Goal: Information Seeking & Learning: Learn about a topic

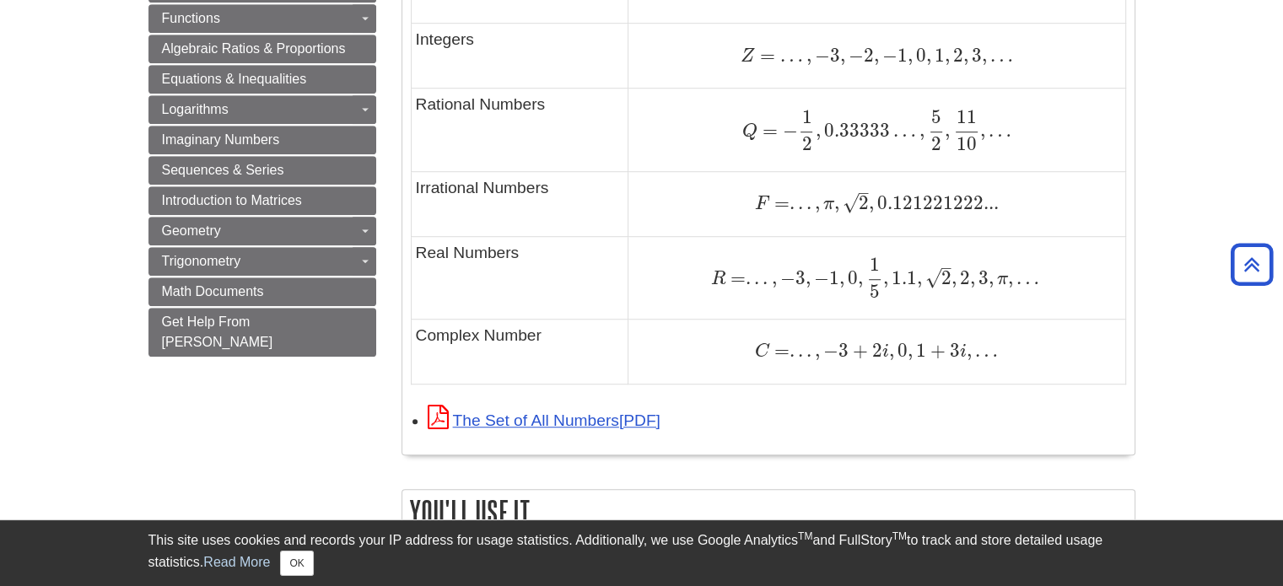
scroll to position [1265, 0]
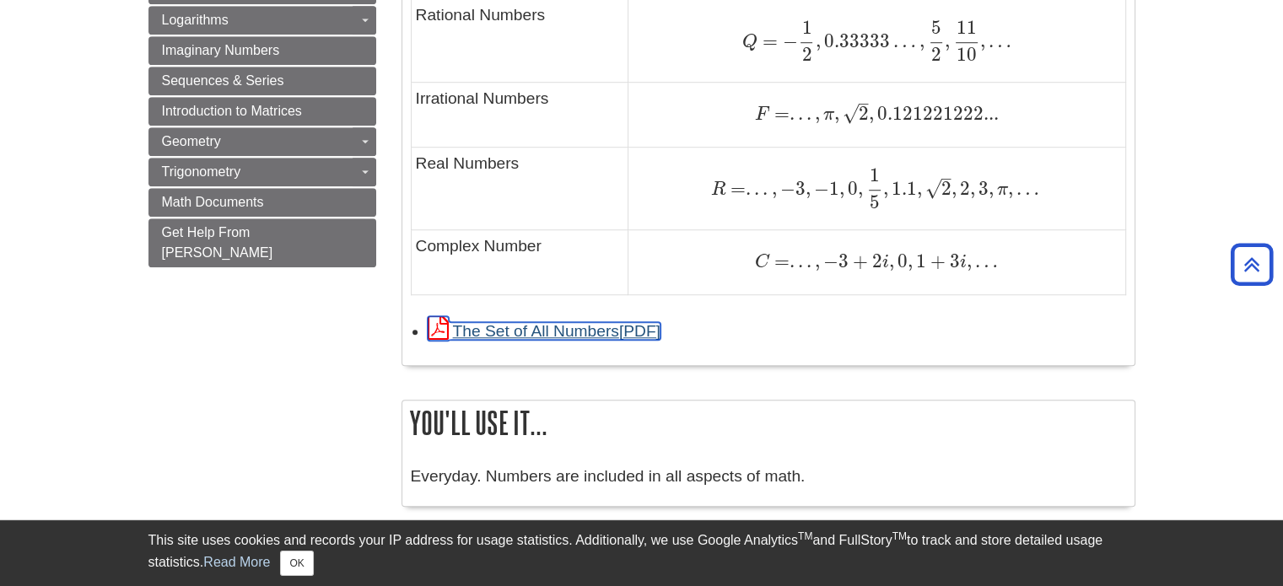
click at [607, 335] on link "The Set of All Numbers" at bounding box center [544, 331] width 233 height 18
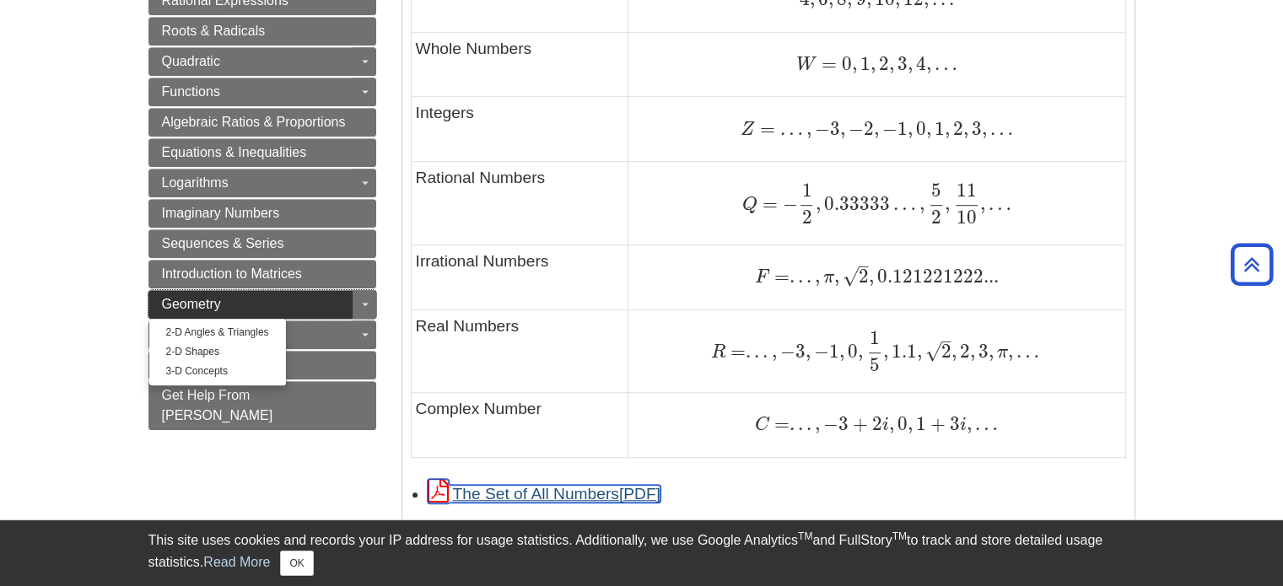
scroll to position [1097, 0]
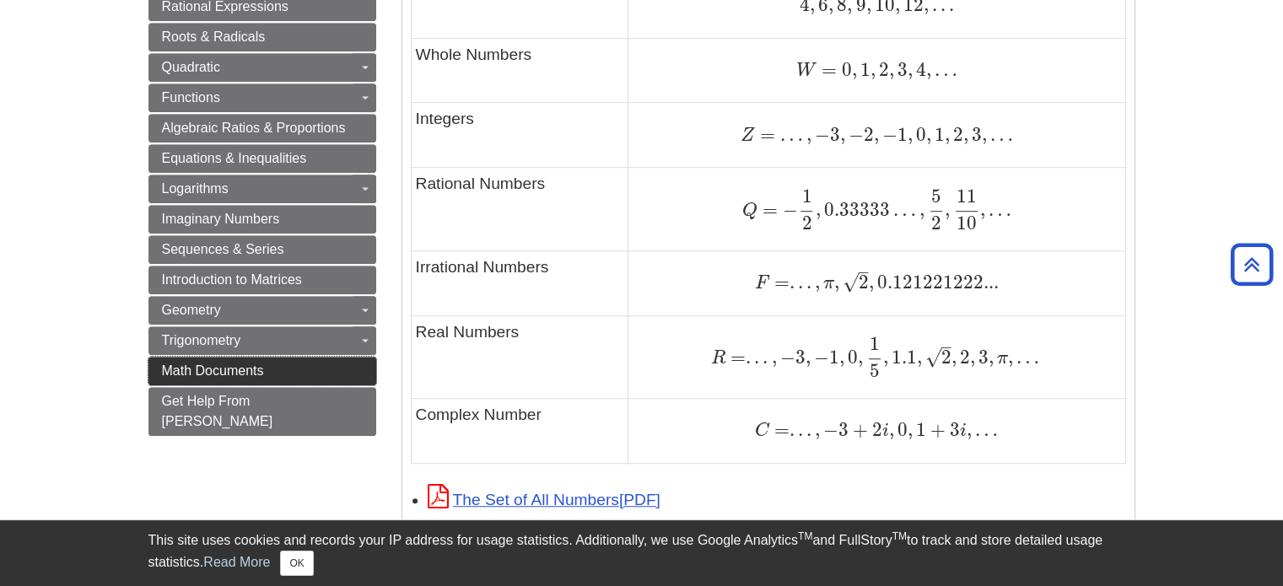
click at [321, 360] on link "Math Documents" at bounding box center [262, 371] width 228 height 29
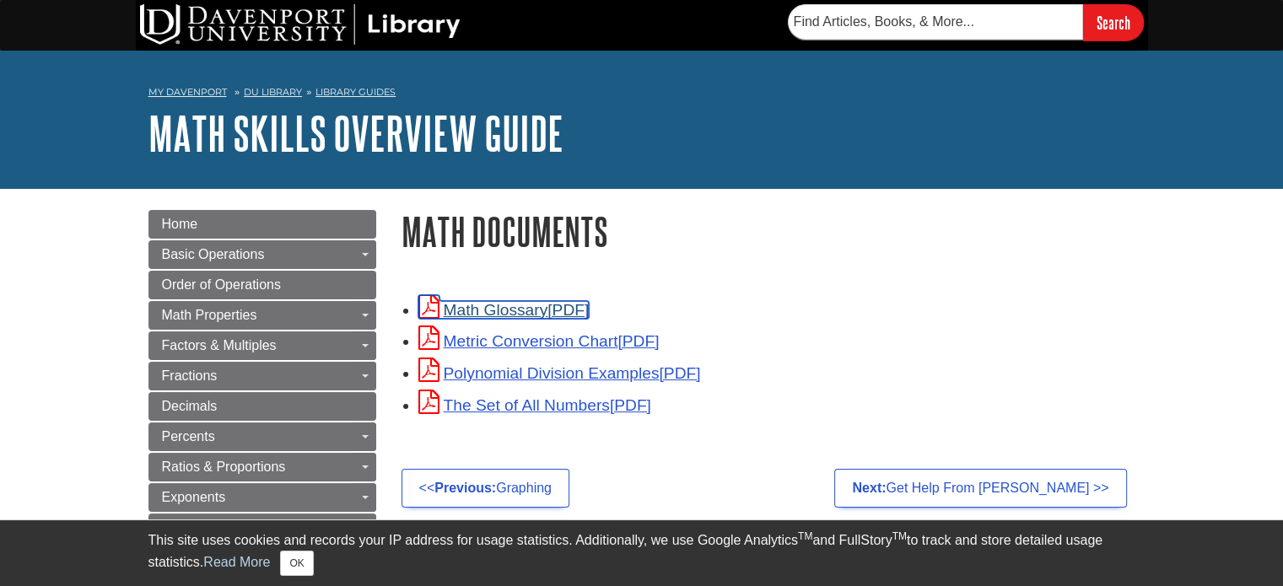
click at [527, 314] on link "Math Glossary" at bounding box center [503, 310] width 171 height 18
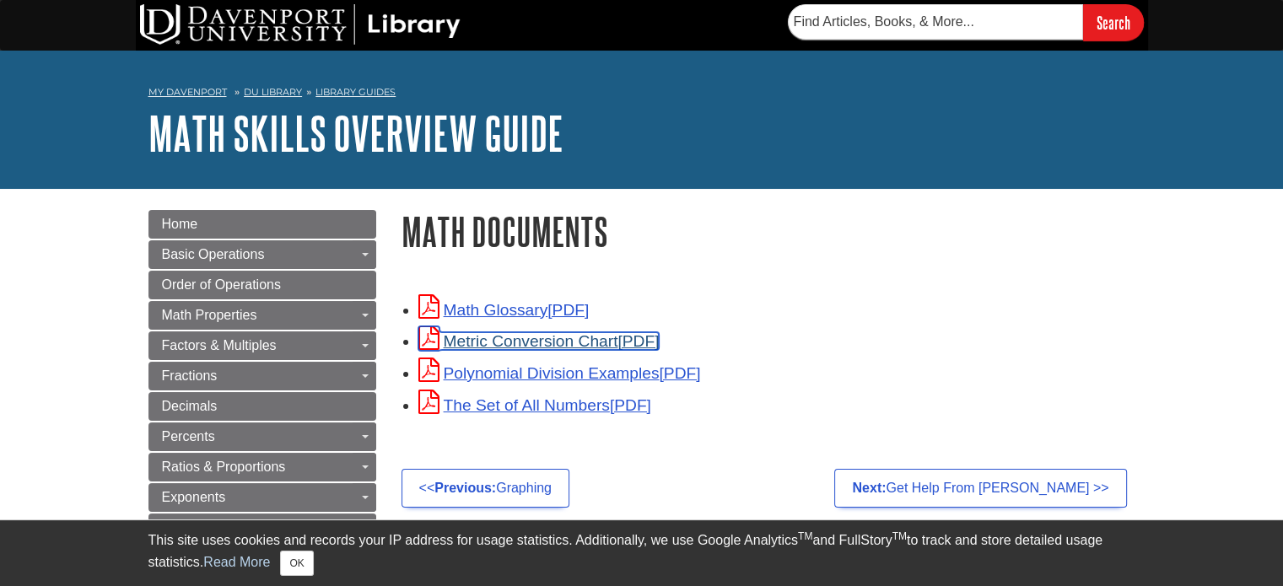
click at [604, 343] on link "Metric Conversion Chart" at bounding box center [538, 341] width 241 height 18
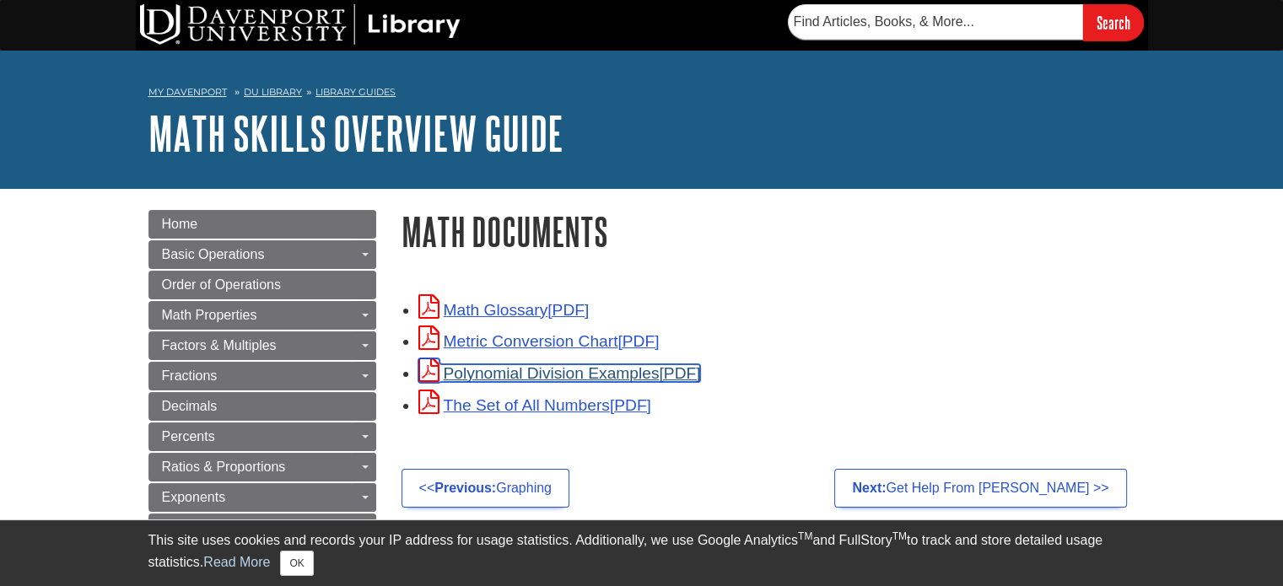
click at [500, 375] on link "Polynomial Division Examples" at bounding box center [559, 373] width 283 height 18
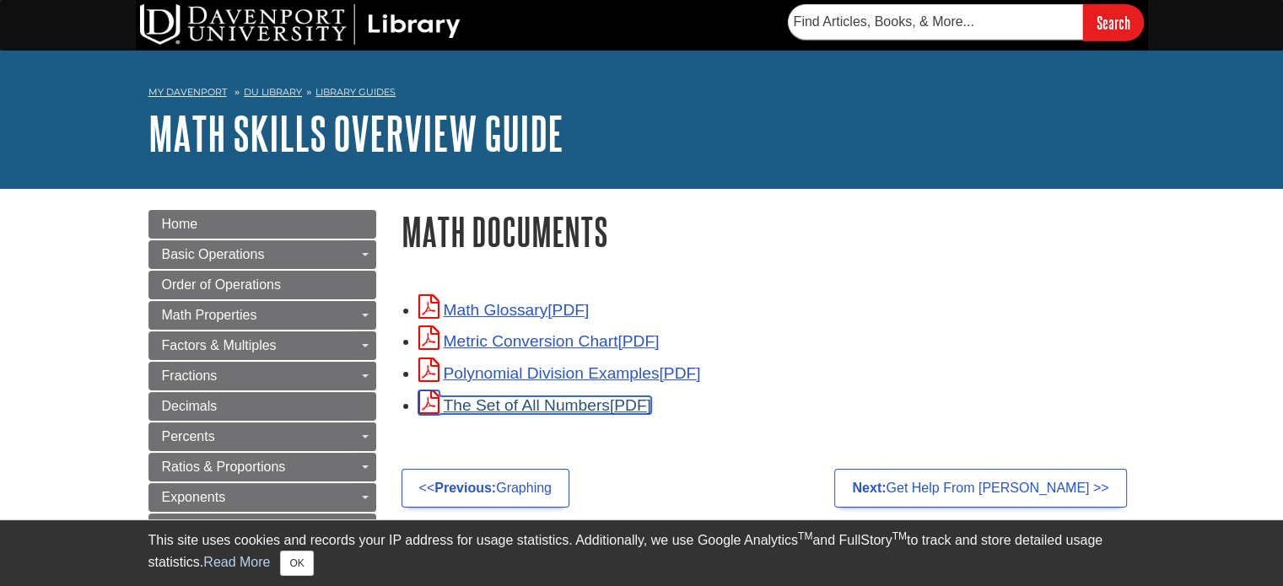
click at [499, 414] on link "The Set of All Numbers" at bounding box center [534, 405] width 233 height 18
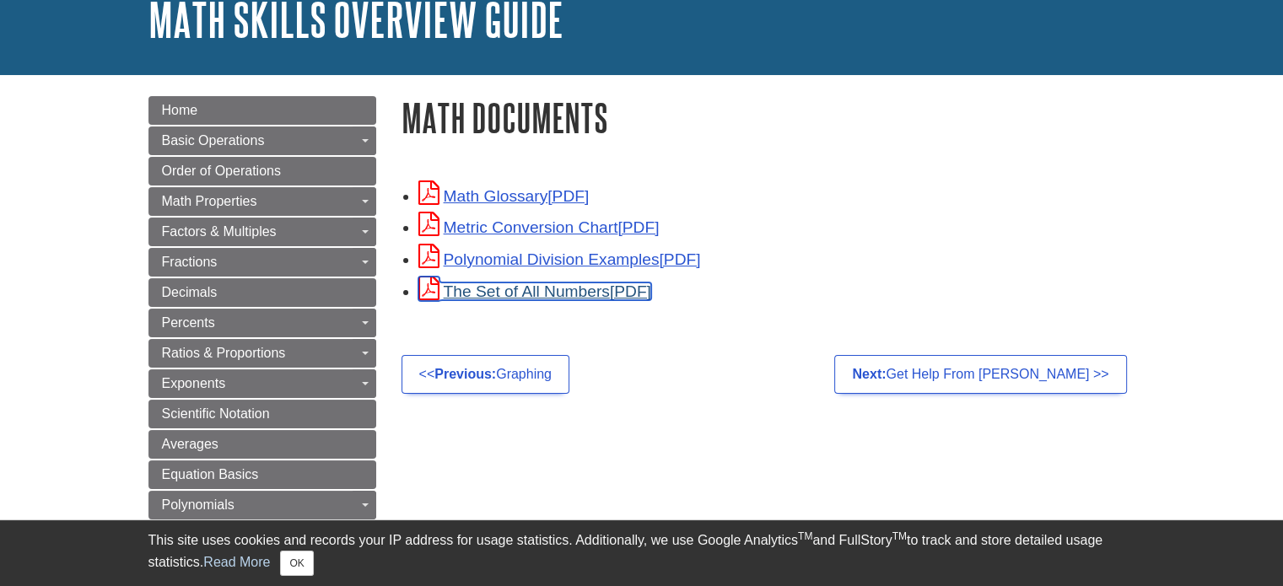
scroll to position [84, 0]
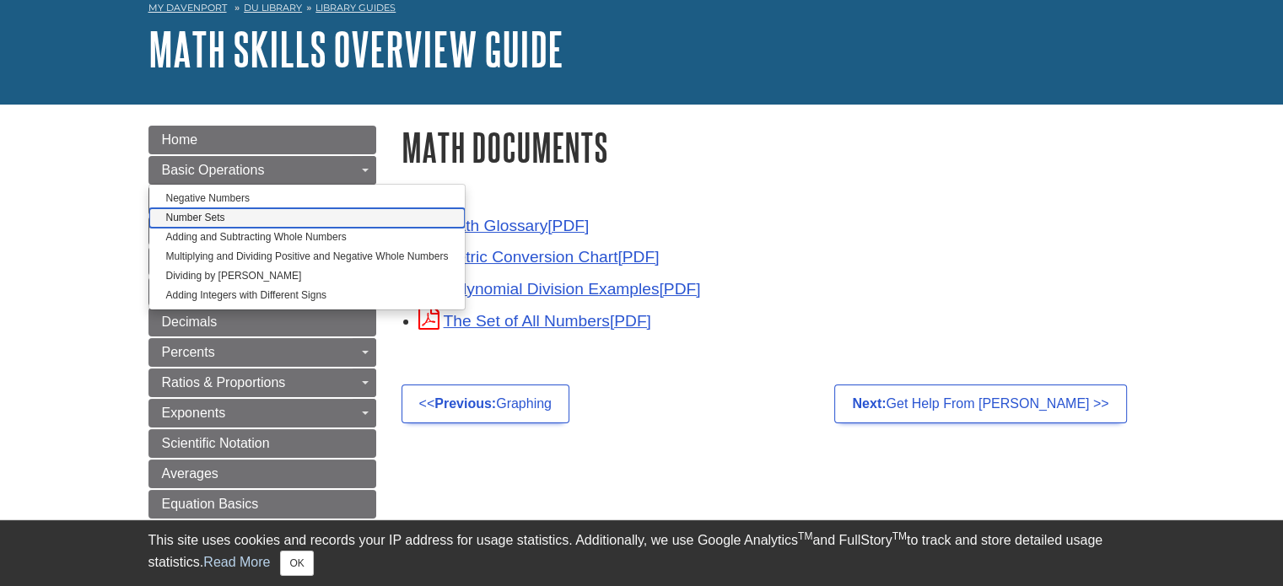
click at [206, 218] on link "Number Sets" at bounding box center [307, 217] width 316 height 19
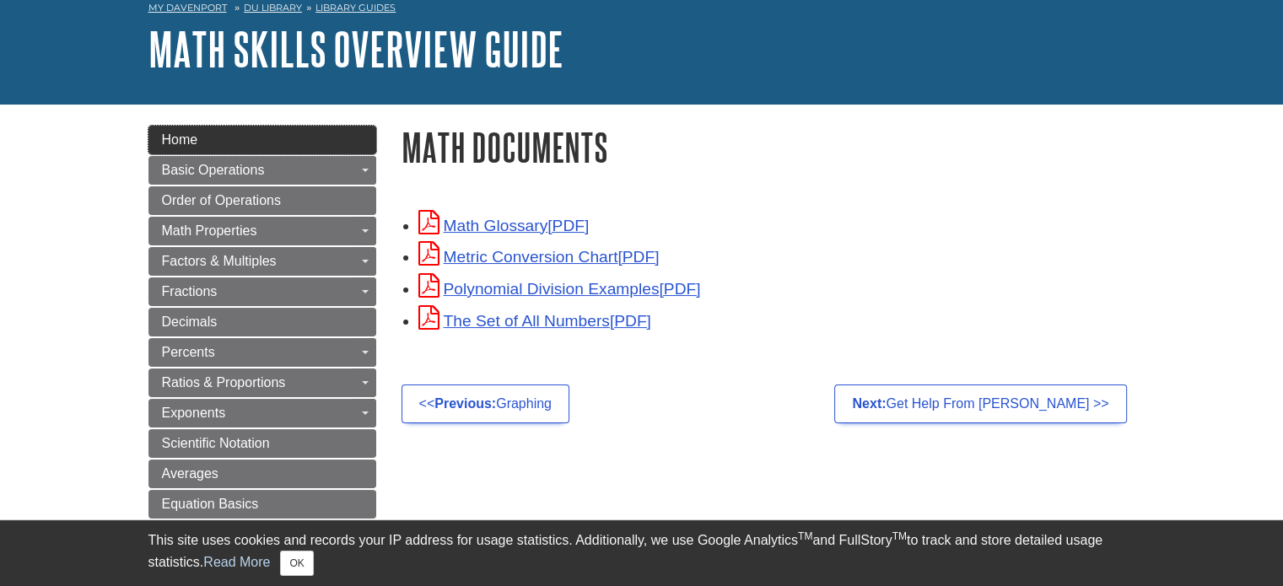
click at [219, 136] on link "Home" at bounding box center [262, 140] width 228 height 29
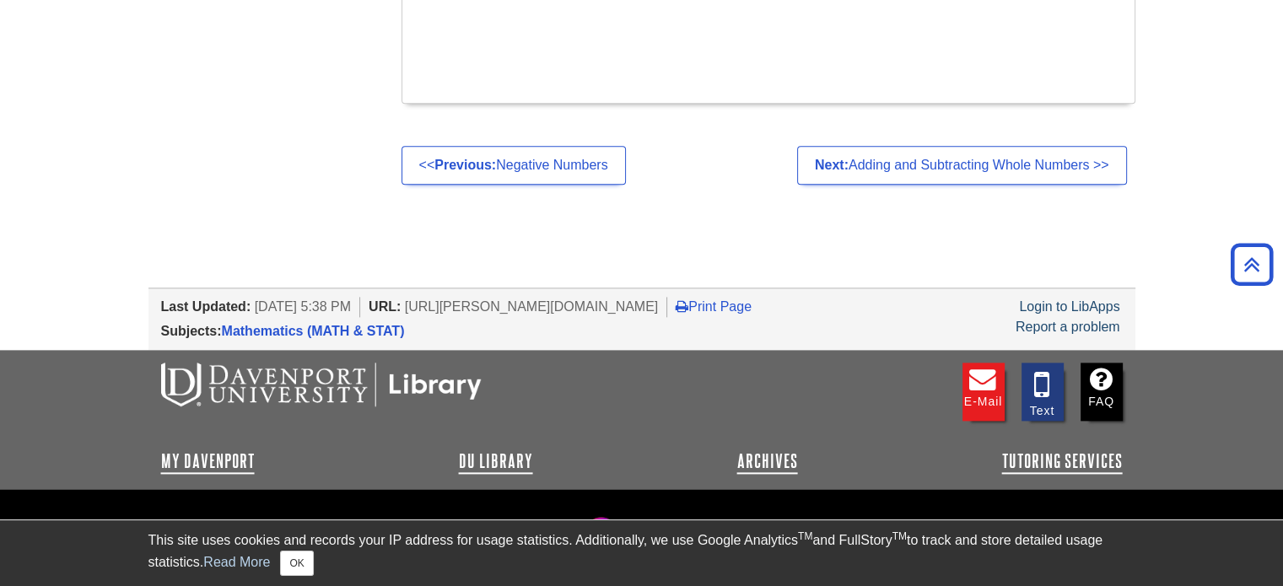
scroll to position [2106, 0]
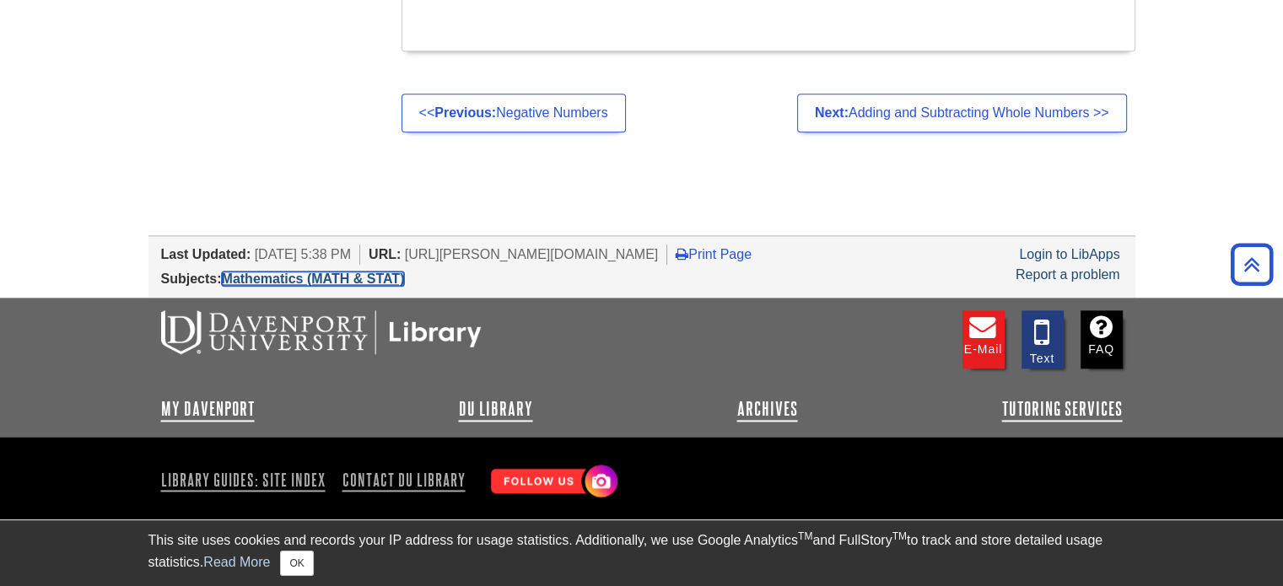
click at [364, 276] on link "Mathematics (MATH & STAT)" at bounding box center [313, 279] width 183 height 14
click at [752, 251] on link "Print Page" at bounding box center [714, 254] width 76 height 14
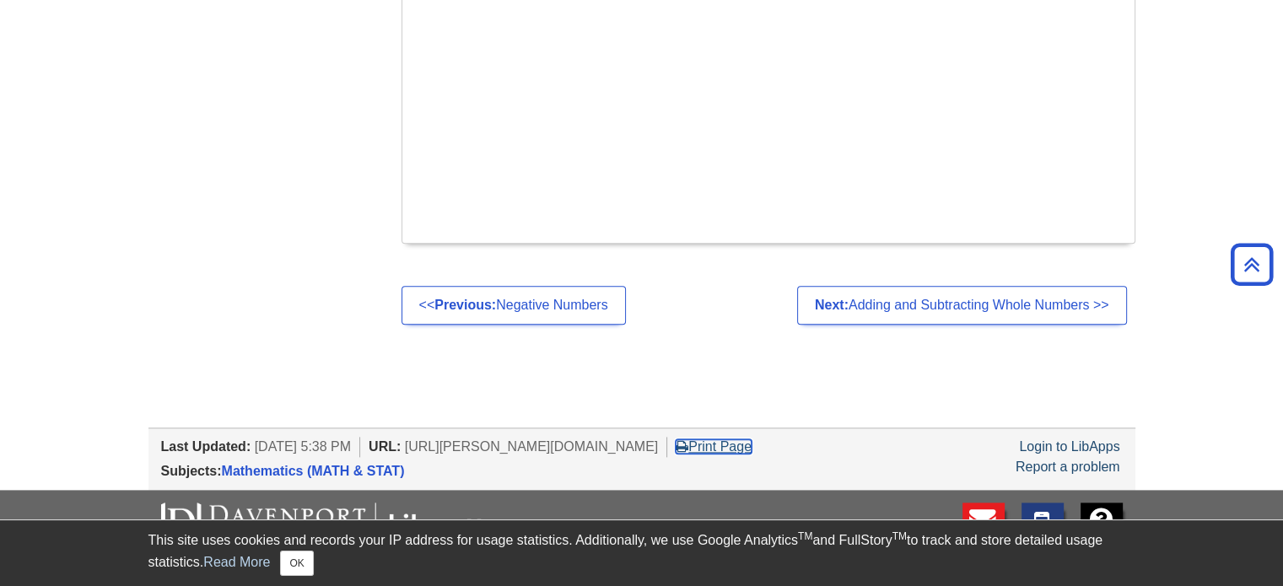
scroll to position [1685, 0]
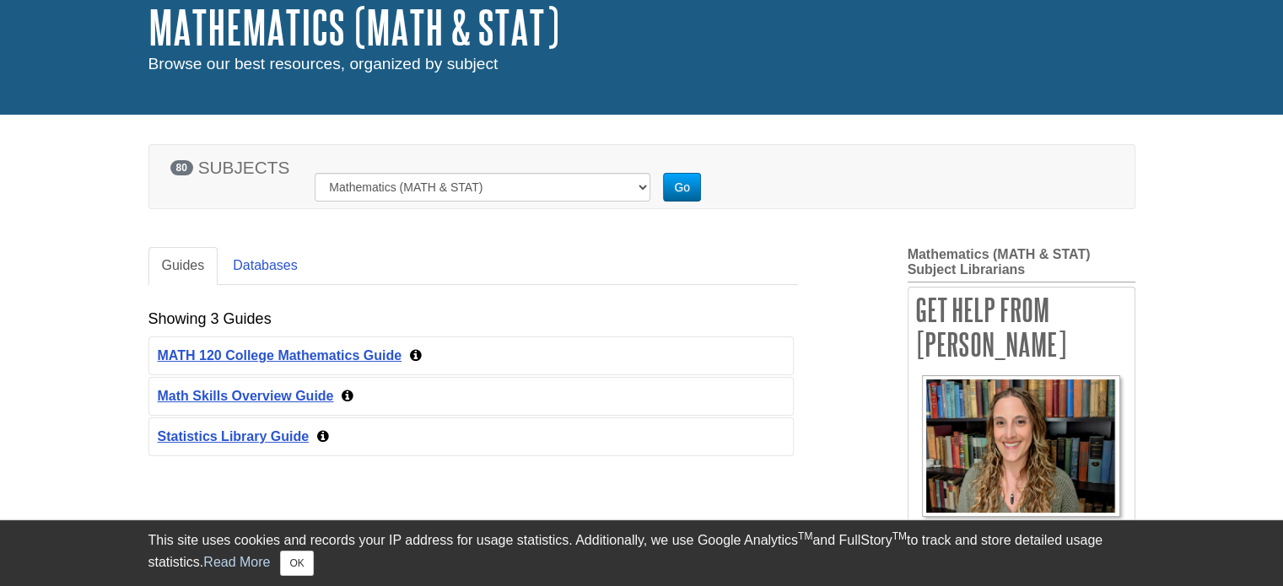
scroll to position [337, 0]
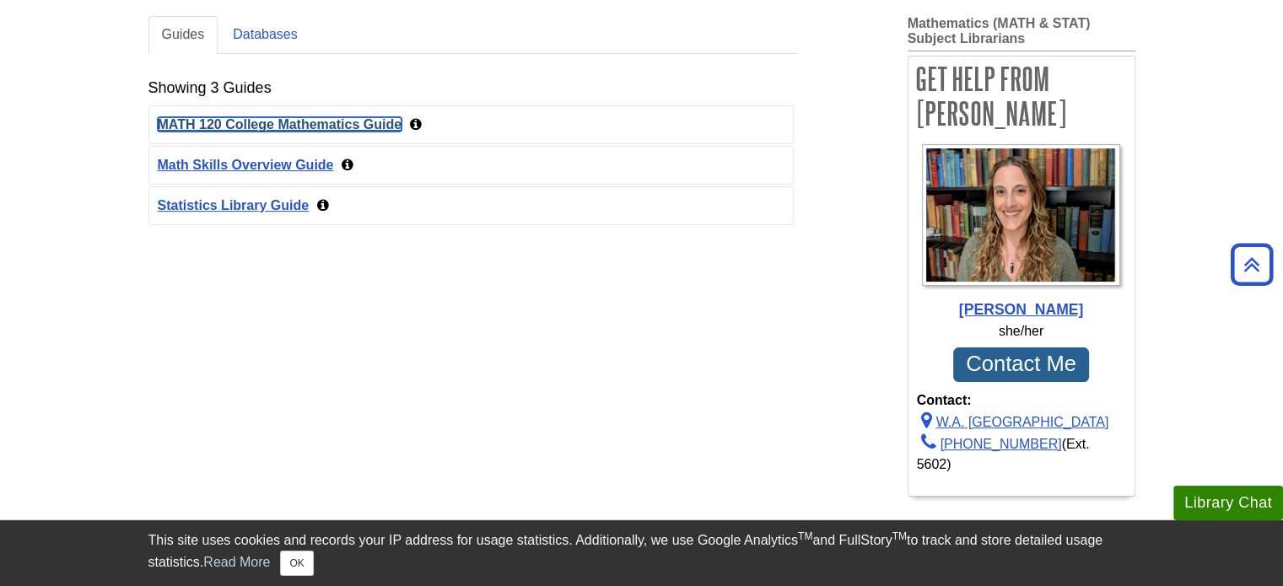
click at [296, 120] on link "MATH 120 College Mathematics Guide" at bounding box center [280, 124] width 245 height 14
